Goal: Task Accomplishment & Management: Manage account settings

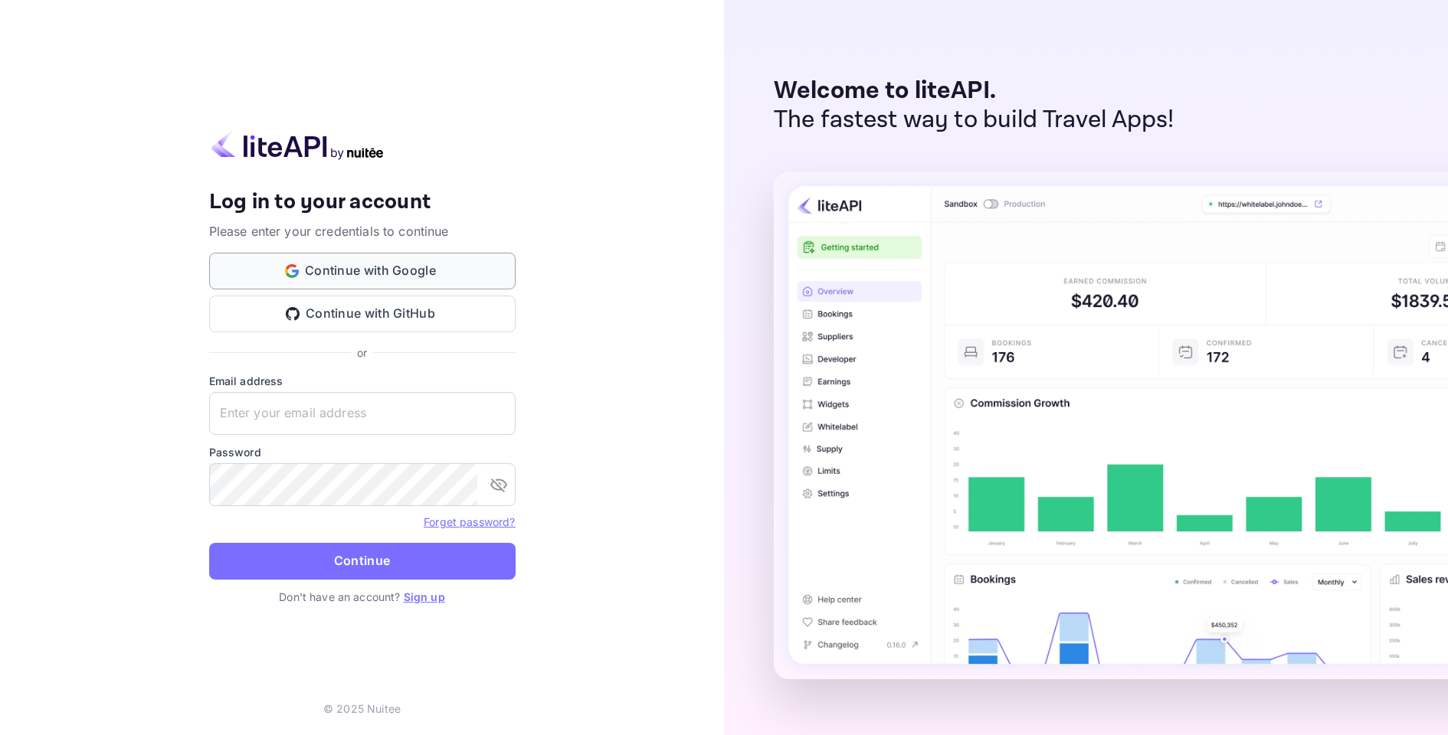
click at [396, 277] on button "Continue with Google" at bounding box center [362, 271] width 306 height 37
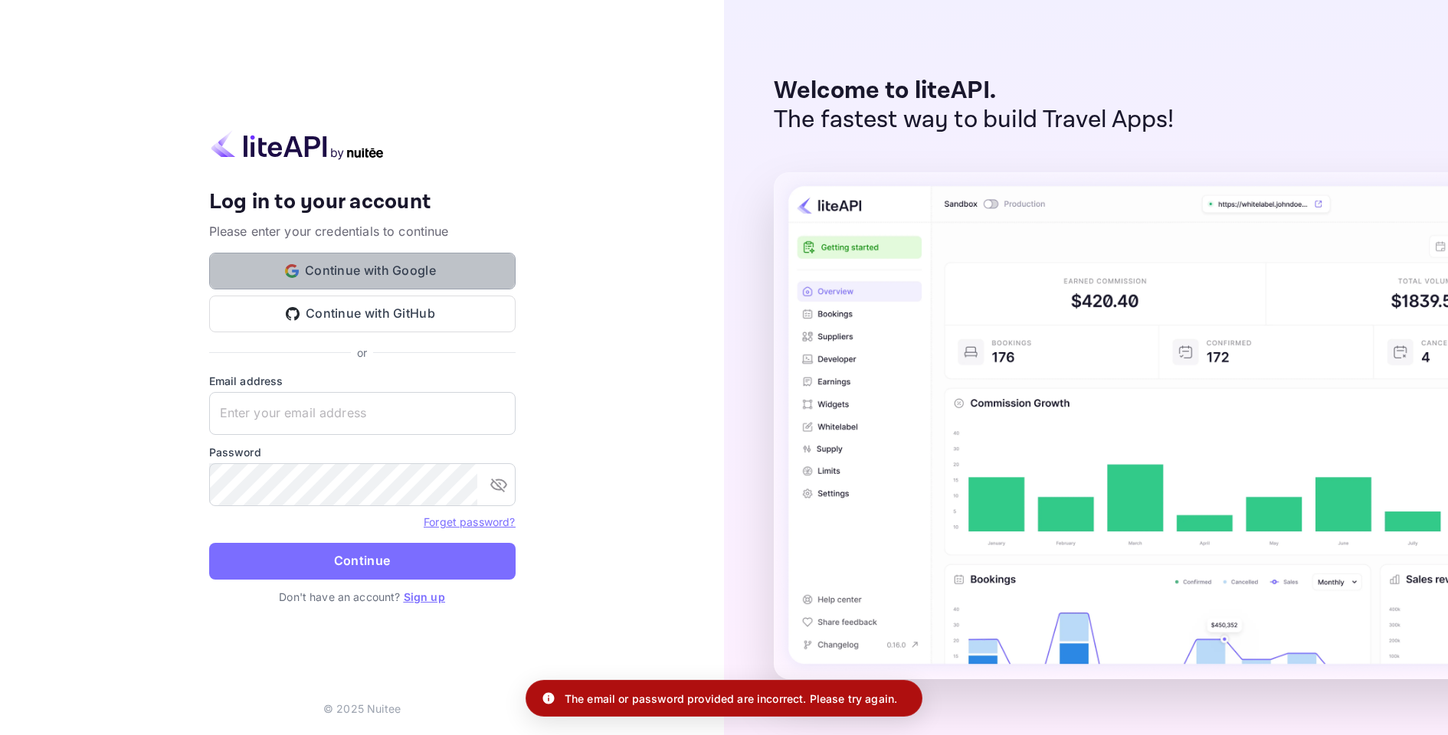
click at [393, 264] on button "Continue with Google" at bounding box center [362, 271] width 306 height 37
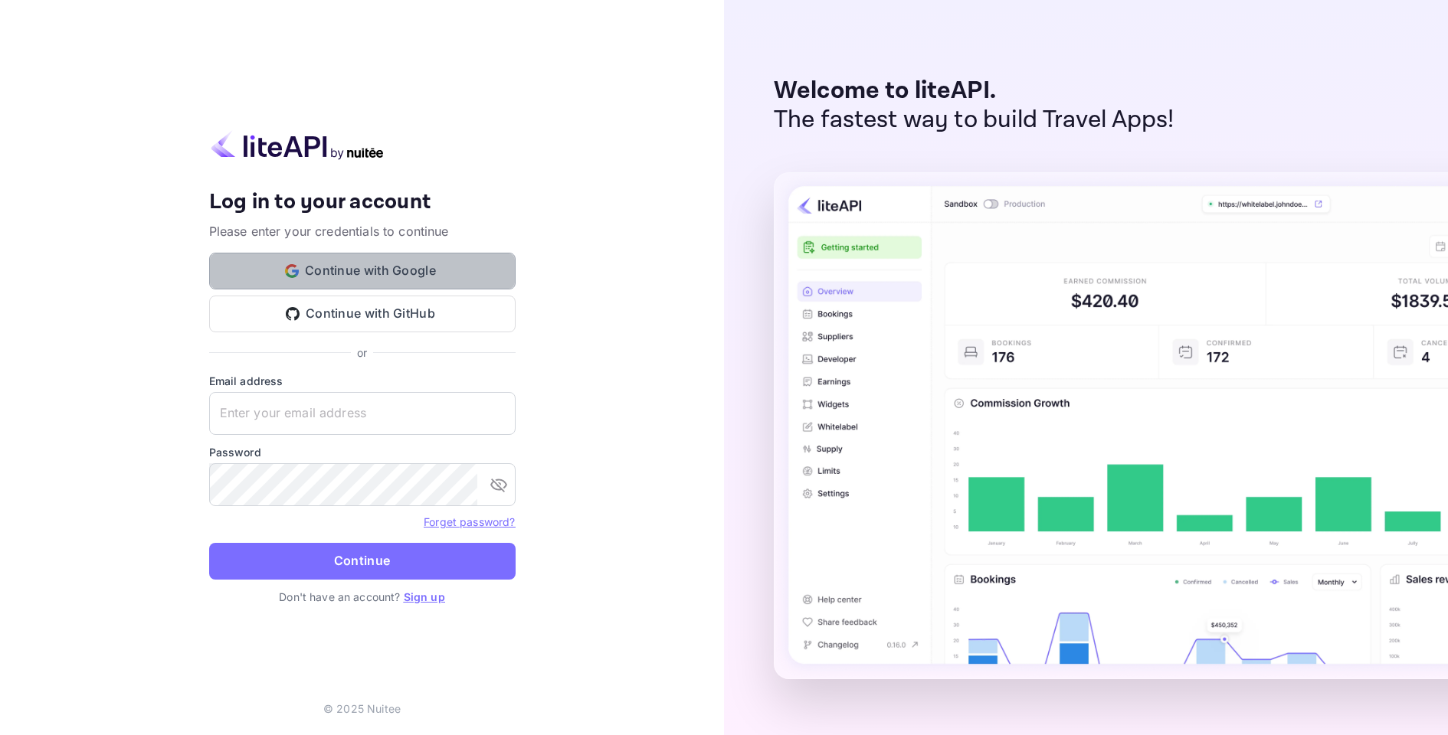
click at [382, 263] on button "Continue with Google" at bounding box center [362, 271] width 306 height 37
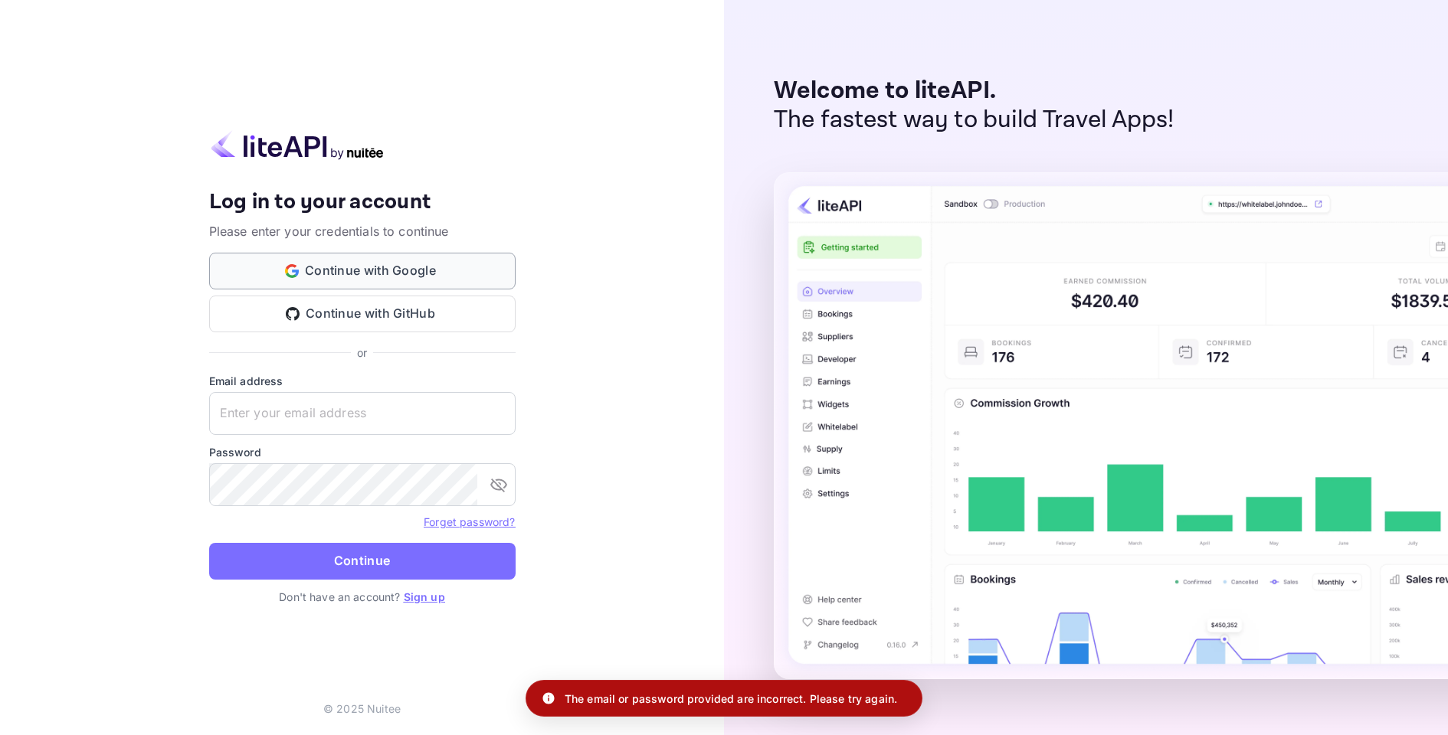
click at [400, 283] on button "Continue with Google" at bounding box center [362, 271] width 306 height 37
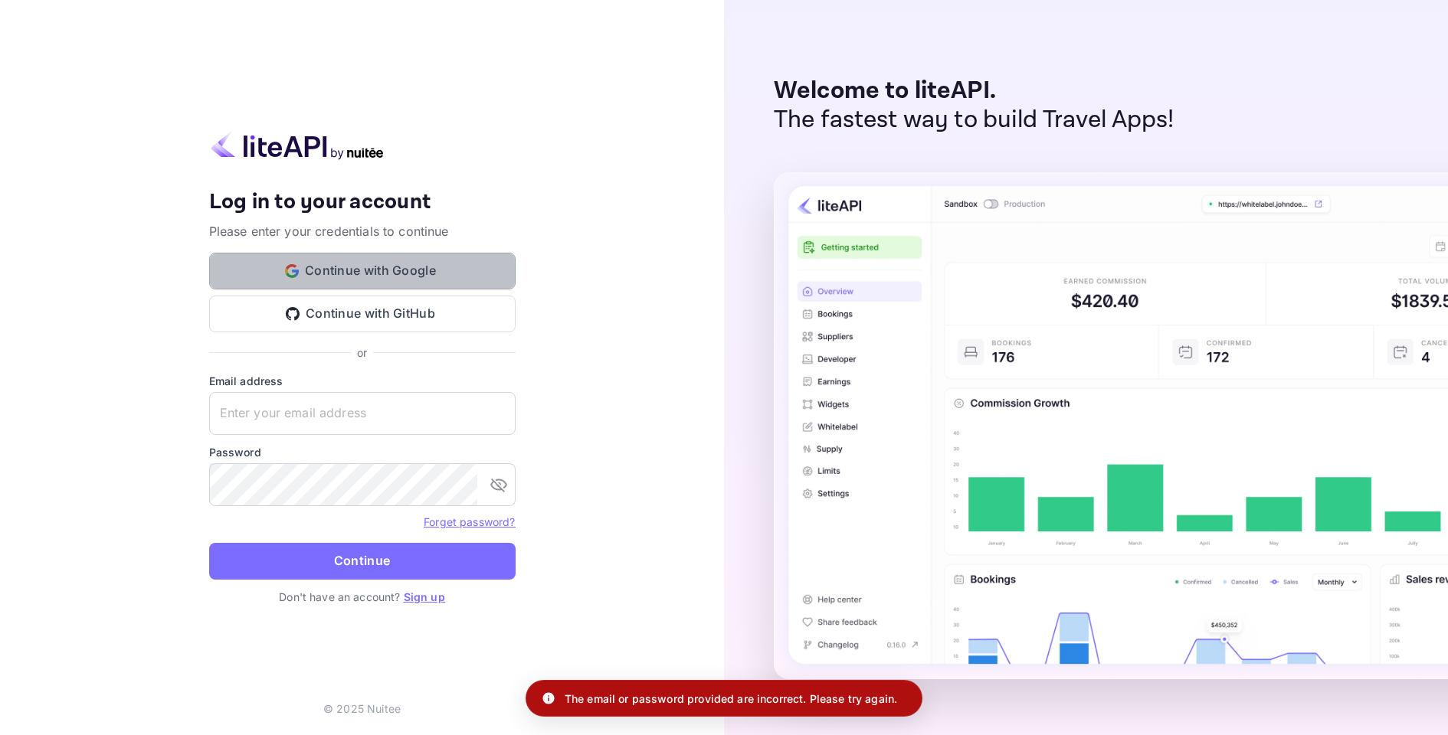
click at [385, 276] on button "Continue with Google" at bounding box center [362, 271] width 306 height 37
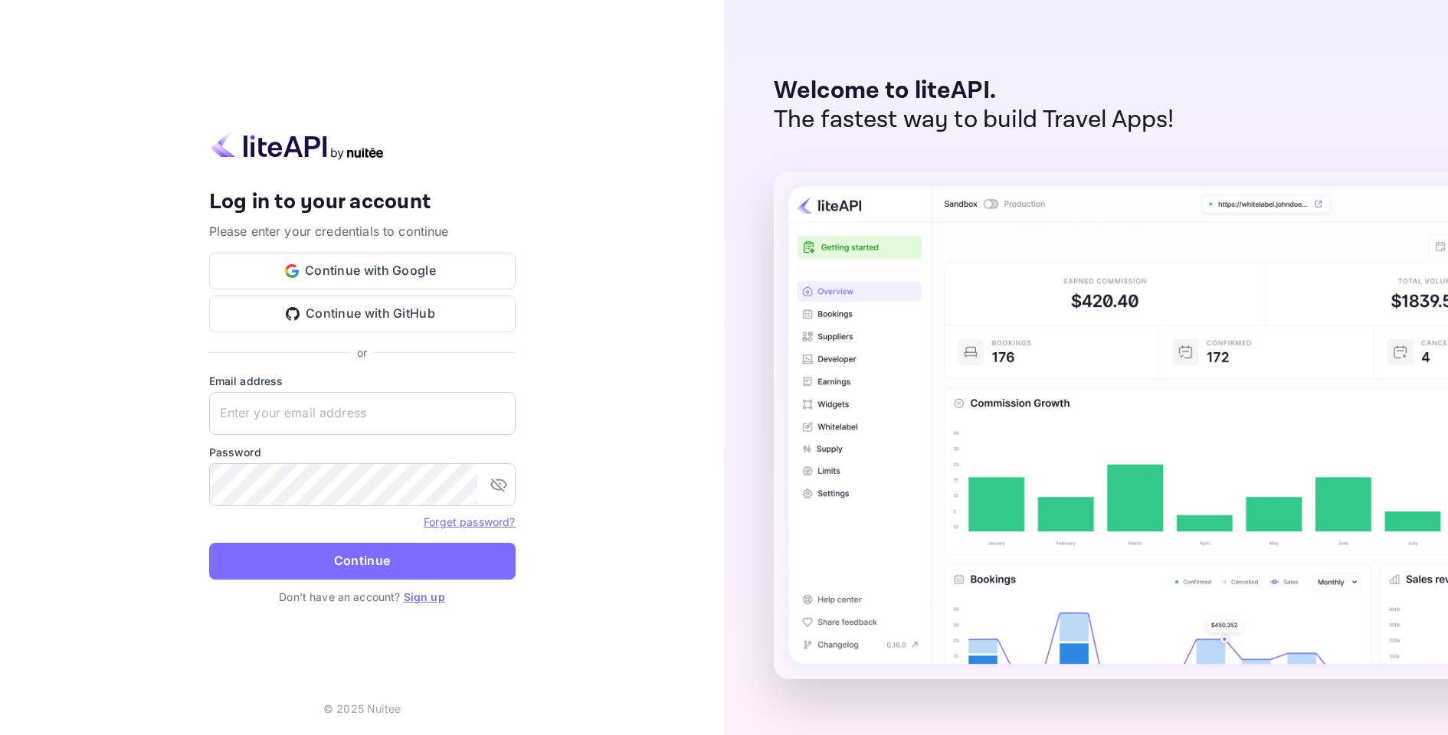
click at [417, 597] on link "Sign up" at bounding box center [424, 597] width 41 height 13
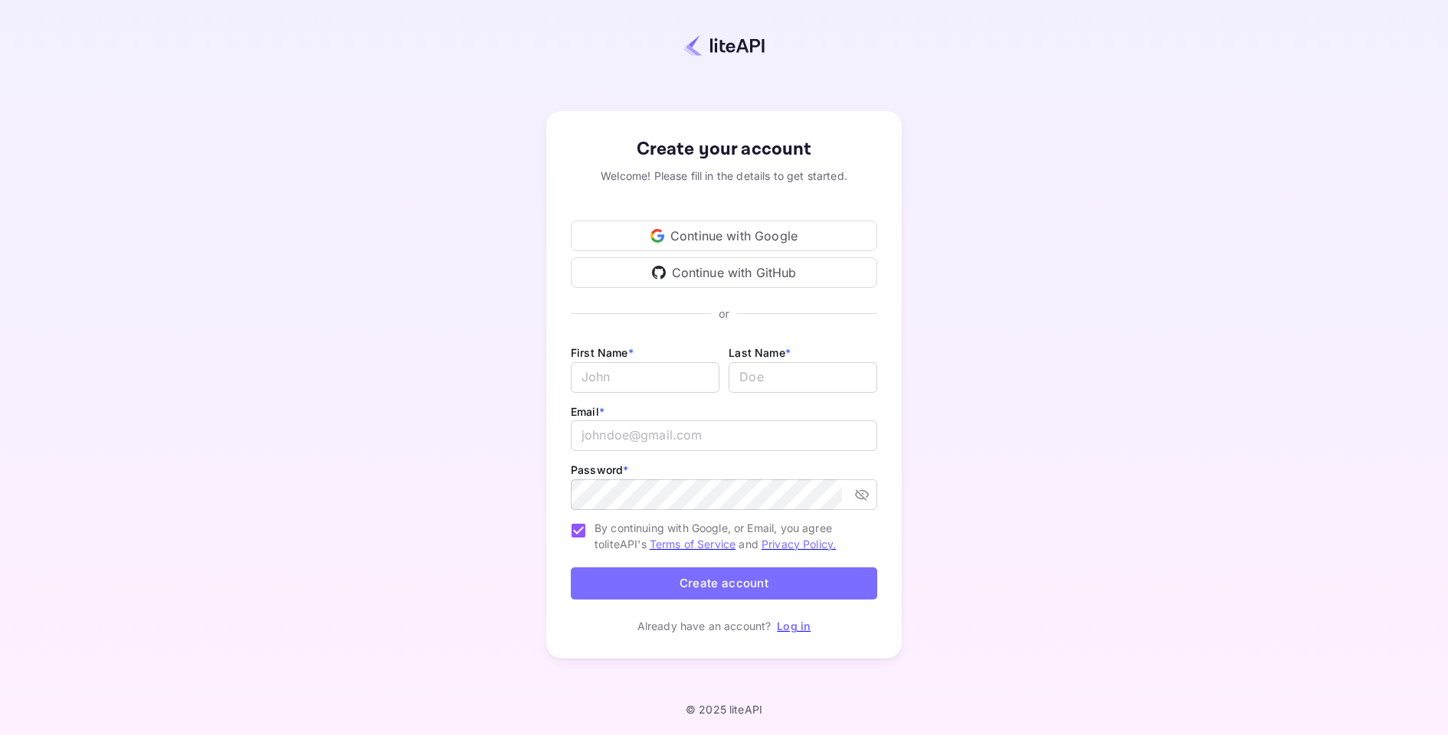
click at [706, 238] on div "Continue with Google" at bounding box center [724, 236] width 306 height 31
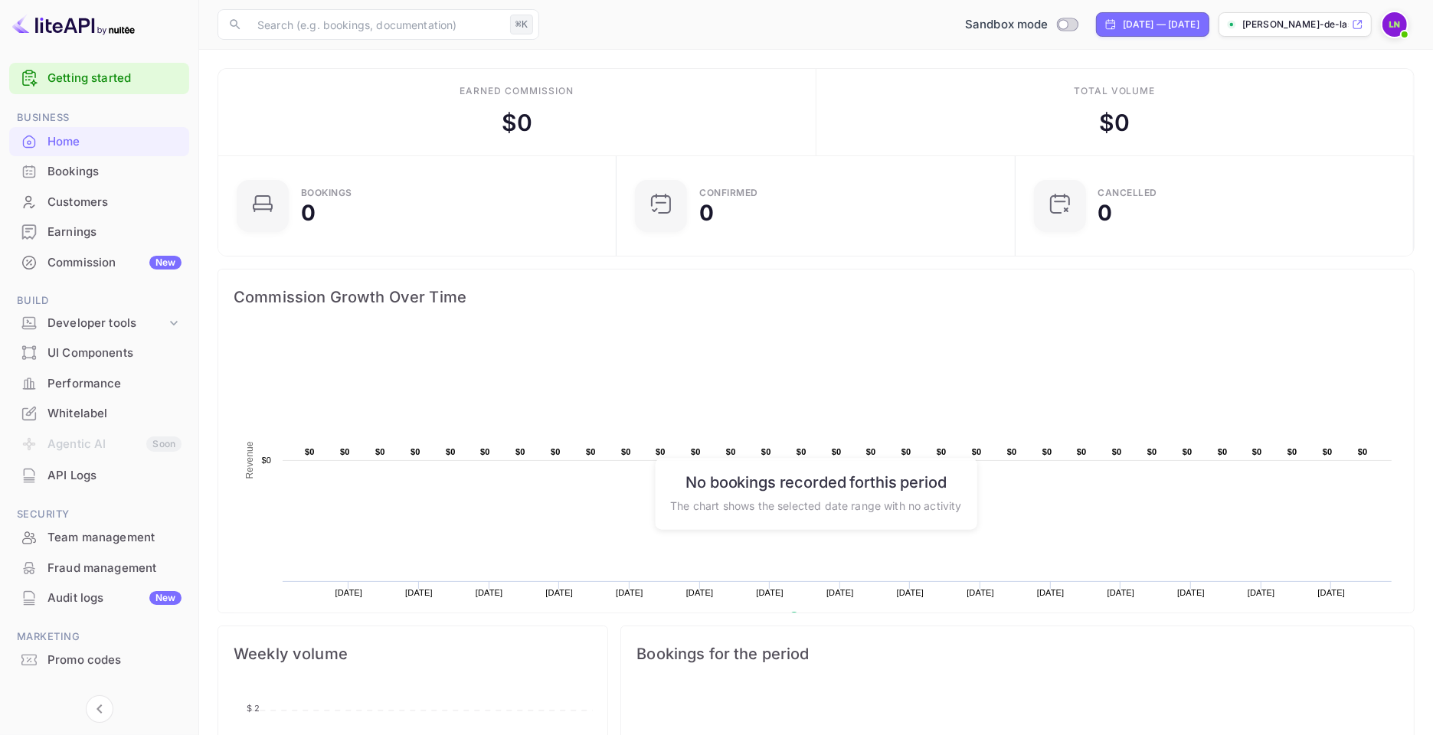
scroll to position [33, 0]
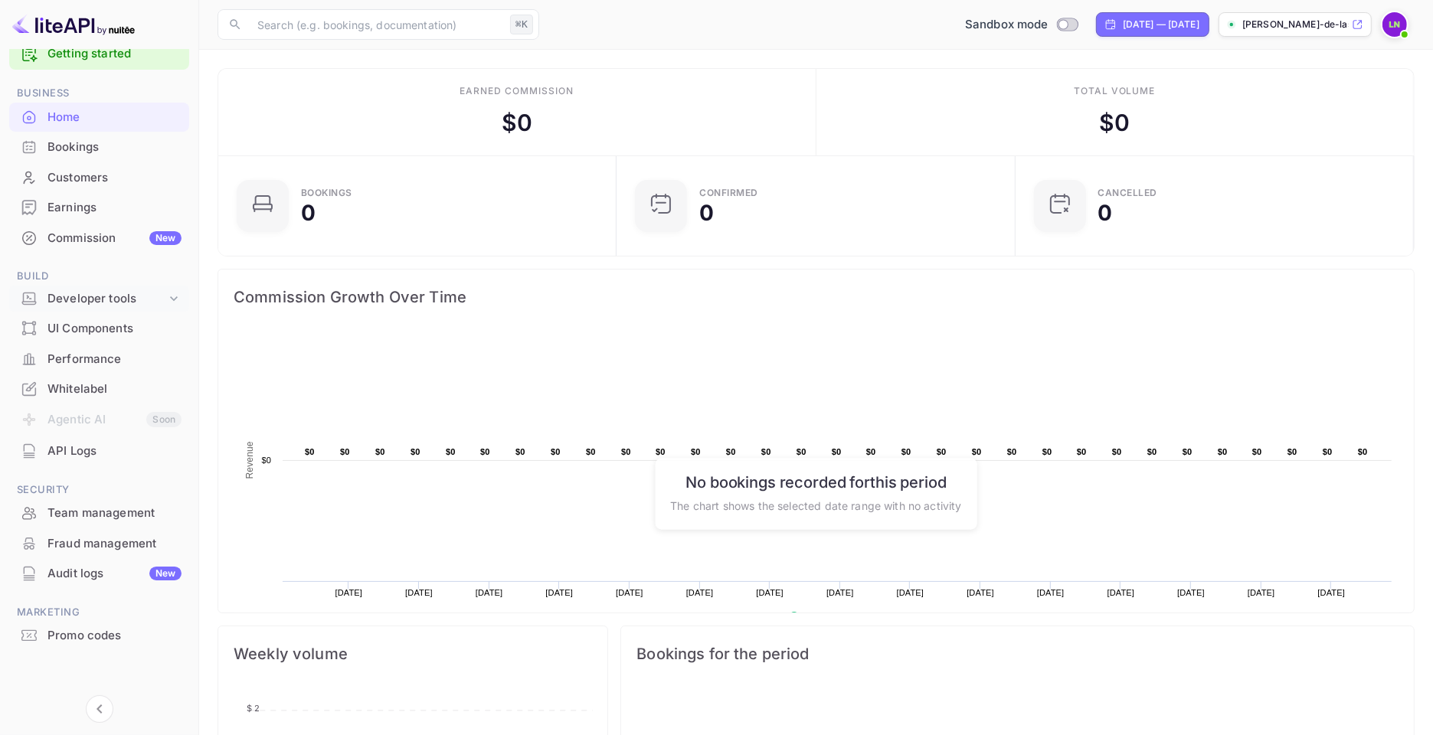
click at [162, 300] on div "Developer tools" at bounding box center [107, 299] width 119 height 18
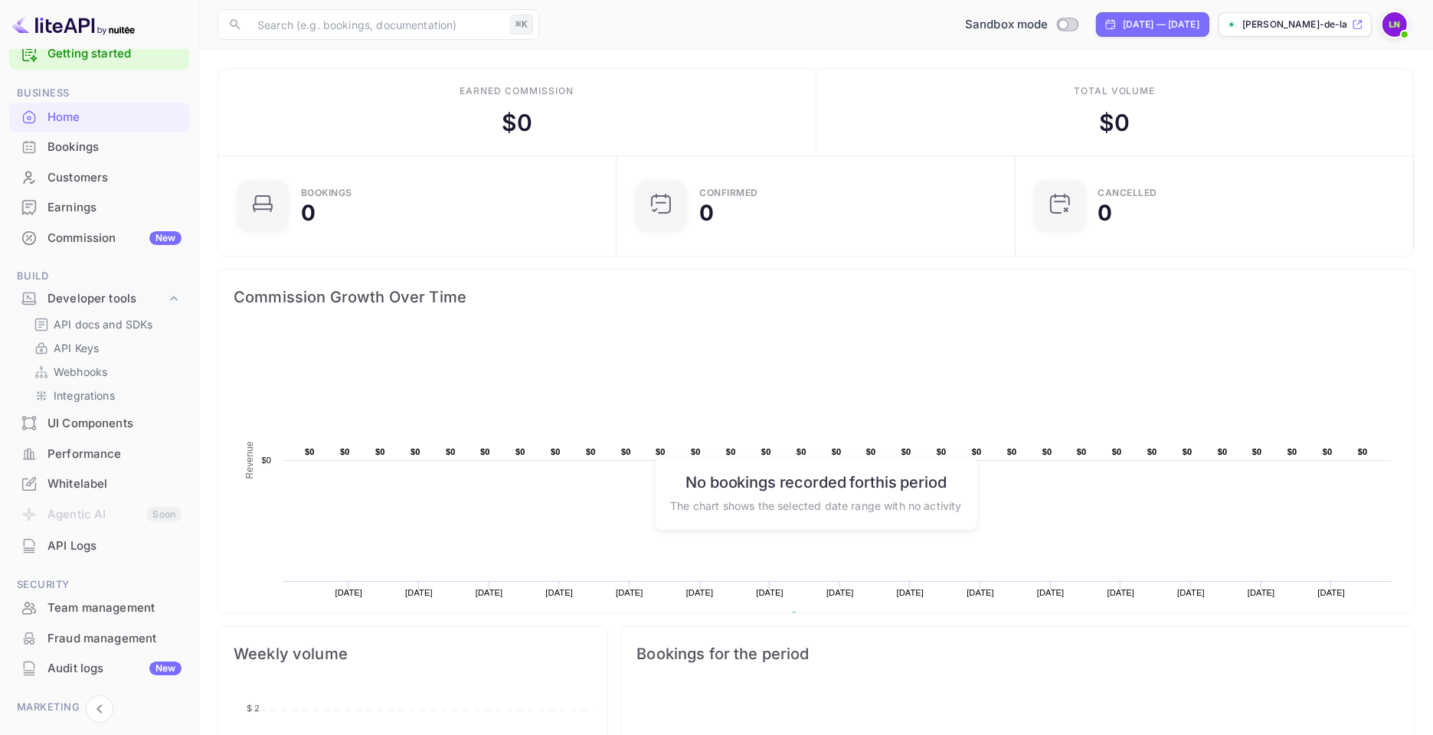
click at [118, 390] on link "Integrations" at bounding box center [105, 396] width 143 height 16
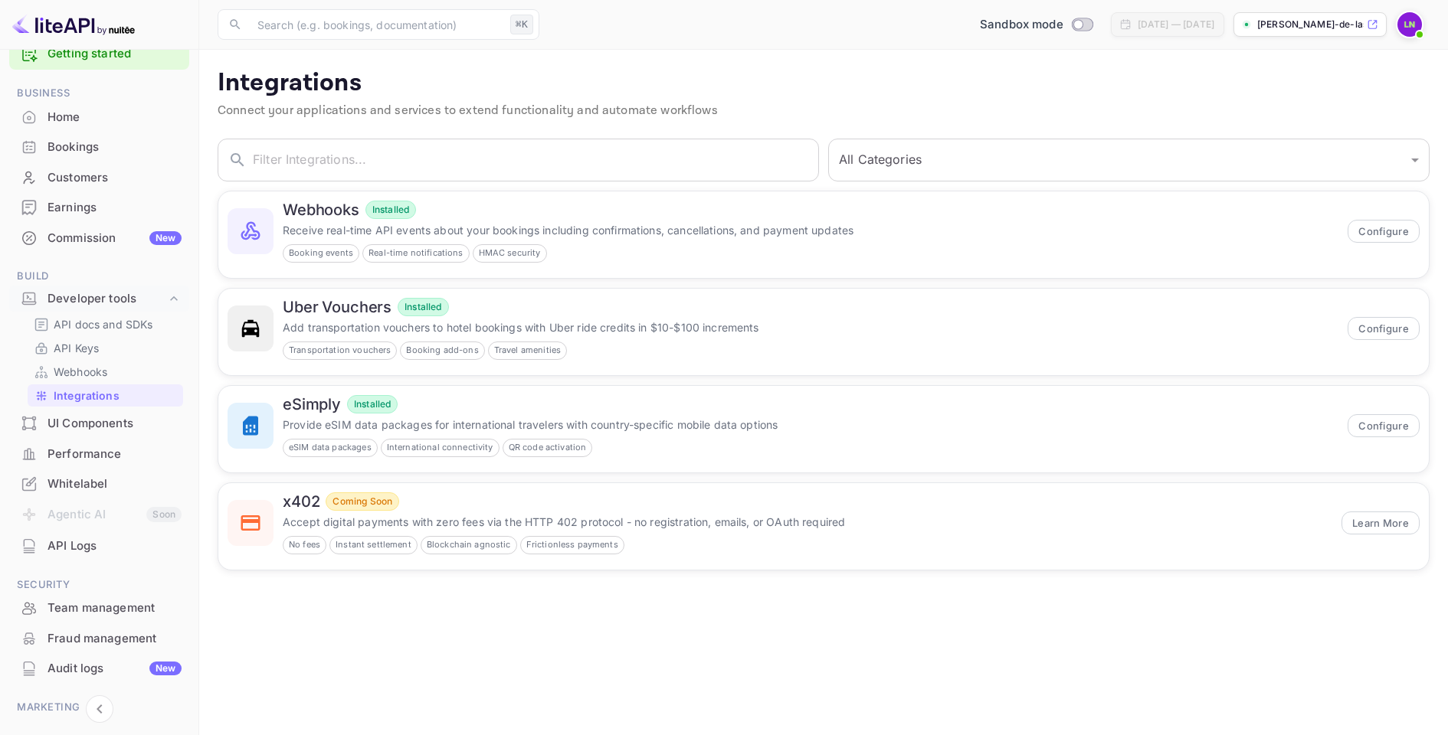
click at [106, 125] on div "Home" at bounding box center [115, 118] width 134 height 18
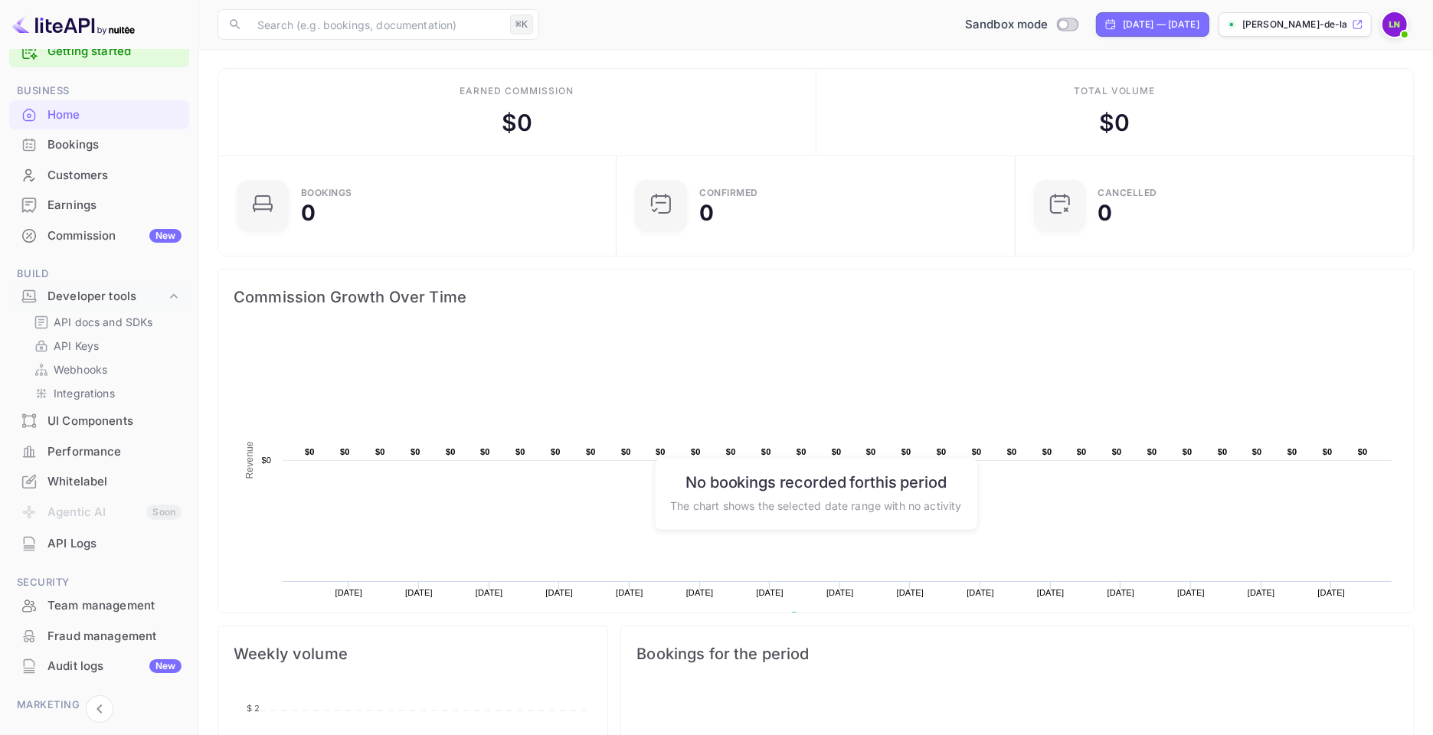
scroll to position [37, 0]
click at [306, 380] on rect at bounding box center [817, 485] width 1166 height 306
click at [106, 344] on link "API Keys" at bounding box center [105, 344] width 143 height 16
